Goal: Navigation & Orientation: Find specific page/section

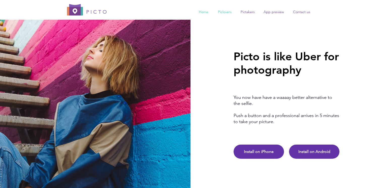
click at [226, 14] on p "Piclovers" at bounding box center [224, 12] width 19 height 8
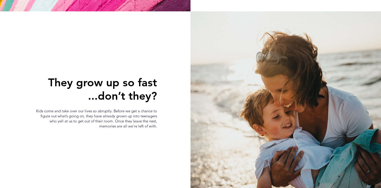
scroll to position [201, 0]
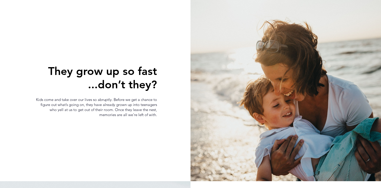
click at [119, 104] on span "Kids come and take over our lives so abruptly. Before we get a chance to figure…" at bounding box center [96, 107] width 121 height 20
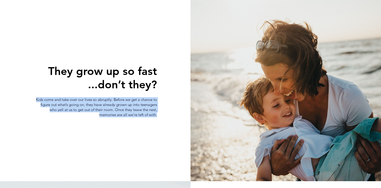
click at [119, 104] on span "Kids come and take over our lives so abruptly. Before we get a chance to figure…" at bounding box center [96, 107] width 121 height 20
click at [123, 111] on span "Kids come and take over our lives so abruptly. Before we get a chance to figure…" at bounding box center [96, 107] width 121 height 20
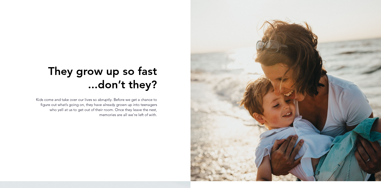
scroll to position [0, 0]
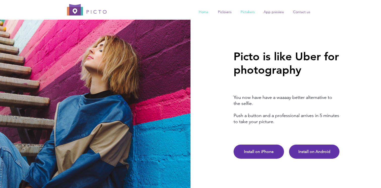
click at [248, 14] on p "Pictakers" at bounding box center [247, 12] width 19 height 8
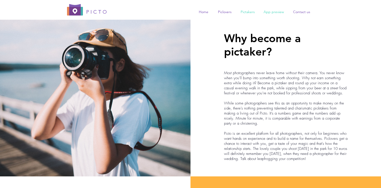
click at [273, 9] on p "App preview" at bounding box center [273, 12] width 25 height 8
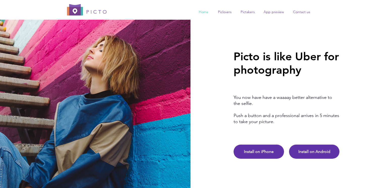
click at [253, 147] on link "Install on iPhone" at bounding box center [259, 151] width 50 height 14
